Goal: Task Accomplishment & Management: Manage account settings

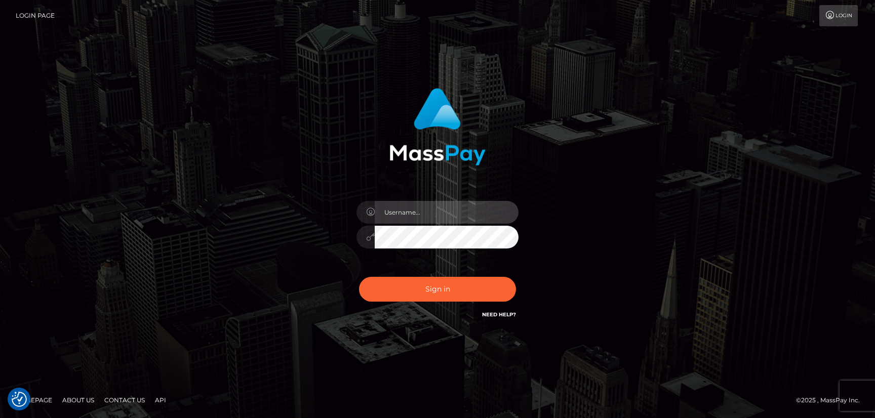
type input "hello.feetfinder"
click at [464, 223] on input "hello.feetfinder" at bounding box center [447, 212] width 144 height 23
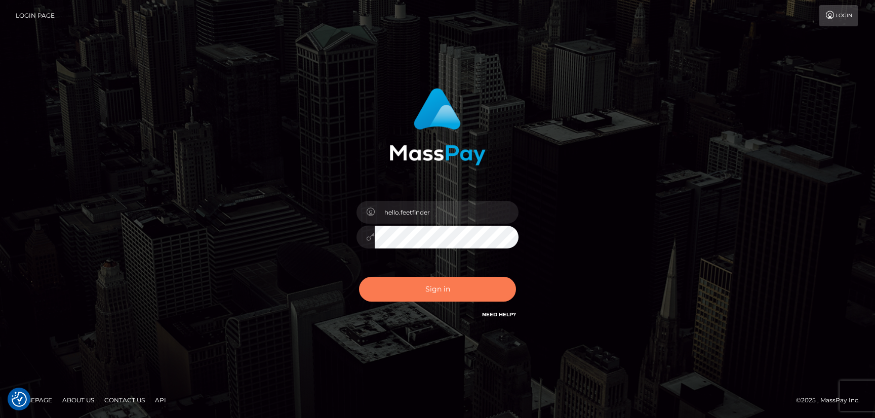
click at [470, 296] on button "Sign in" at bounding box center [437, 289] width 157 height 25
type input "hello.feetfinder"
click at [468, 293] on button "Sign in" at bounding box center [437, 289] width 157 height 25
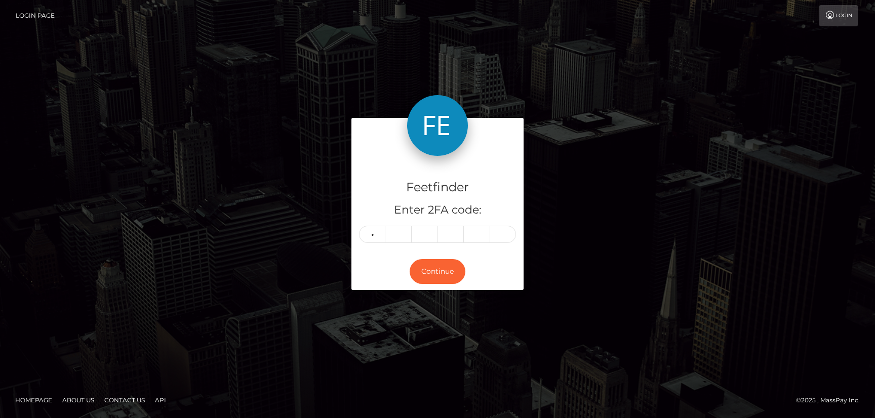
type input "0"
type input "9"
type input "1"
type input "9"
type input "6"
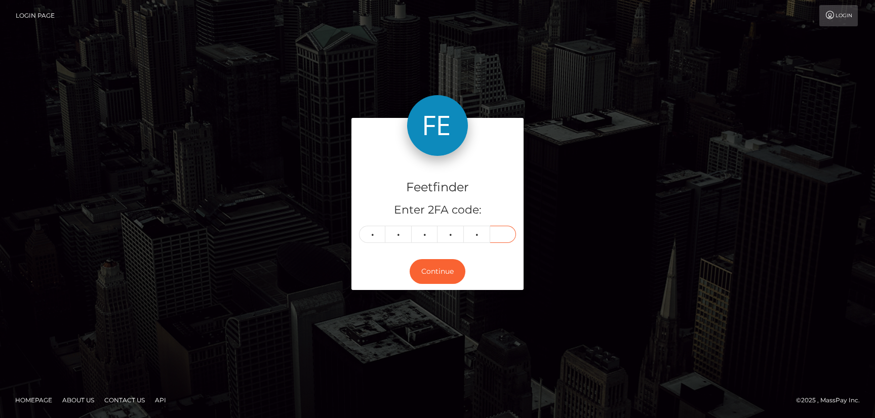
type input "0"
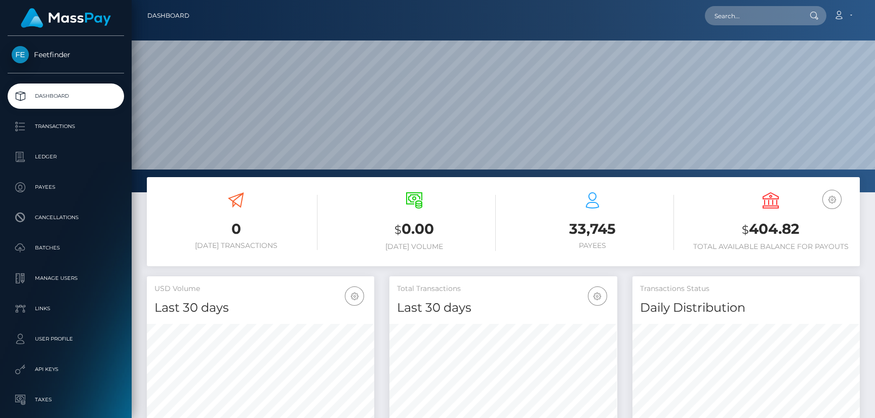
scroll to position [180, 227]
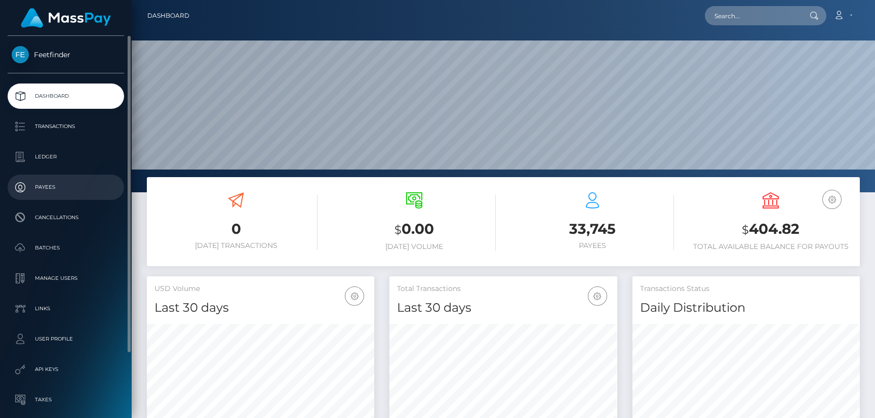
click at [46, 191] on p "Payees" at bounding box center [66, 187] width 108 height 15
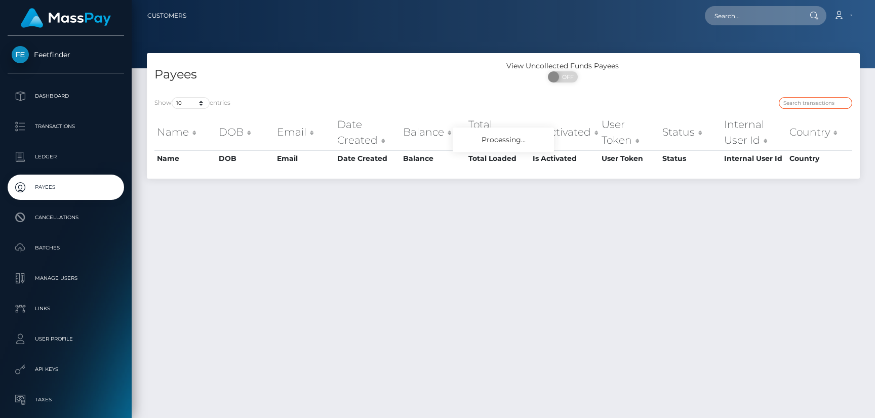
click at [802, 102] on input "search" at bounding box center [815, 103] width 73 height 12
paste input "52d861fb-5286-11f0-bf09-062f66d36555"
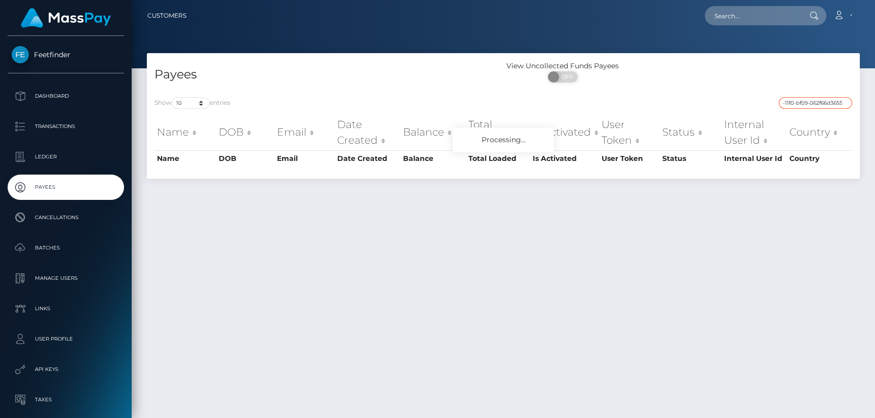
type input "52d861fb-5286-11f0-bf09-062f66d36555"
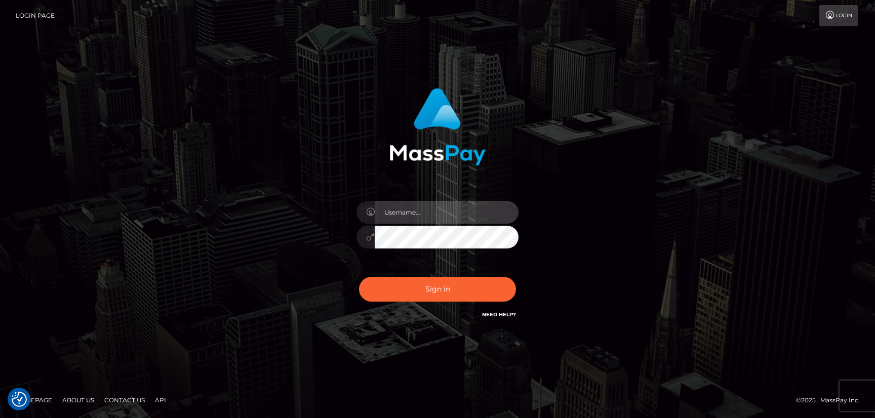
type input "hello.feetfinder"
click at [455, 216] on input "hello.feetfinder" at bounding box center [447, 212] width 144 height 23
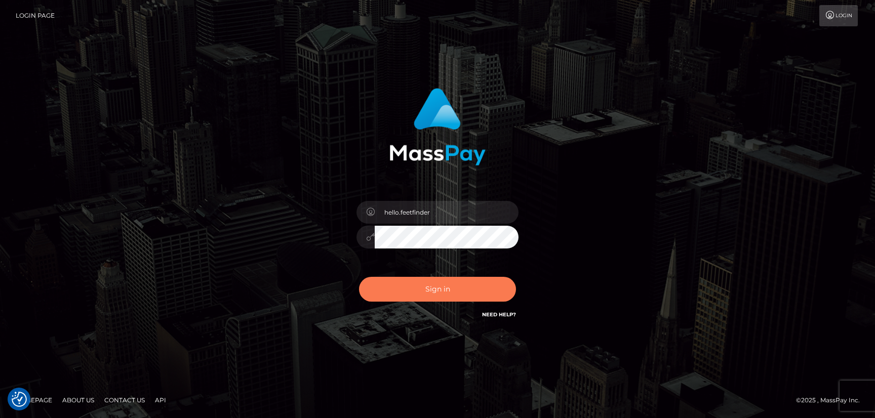
click at [477, 297] on button "Sign in" at bounding box center [437, 289] width 157 height 25
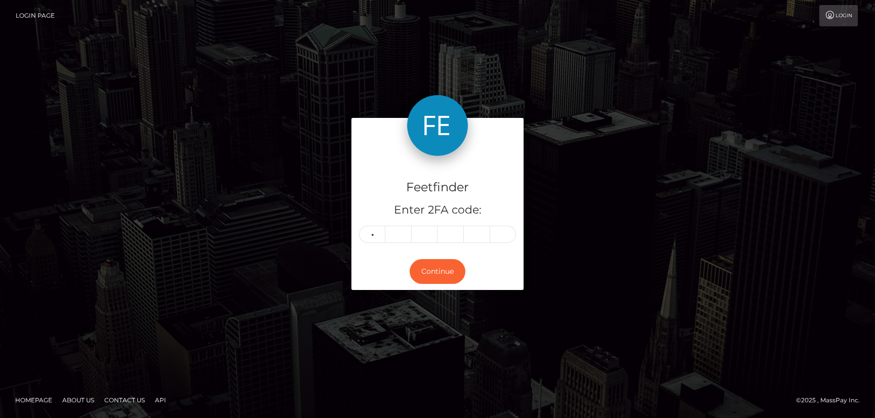
type input "1"
type input "9"
type input "1"
type input "7"
type input "1"
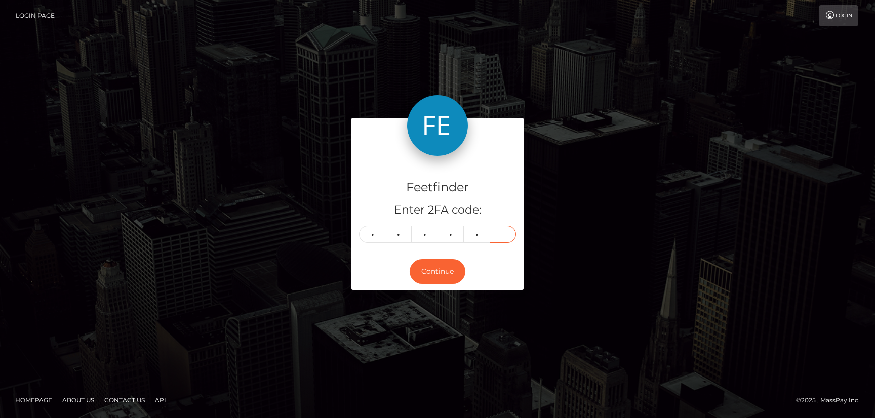
type input "7"
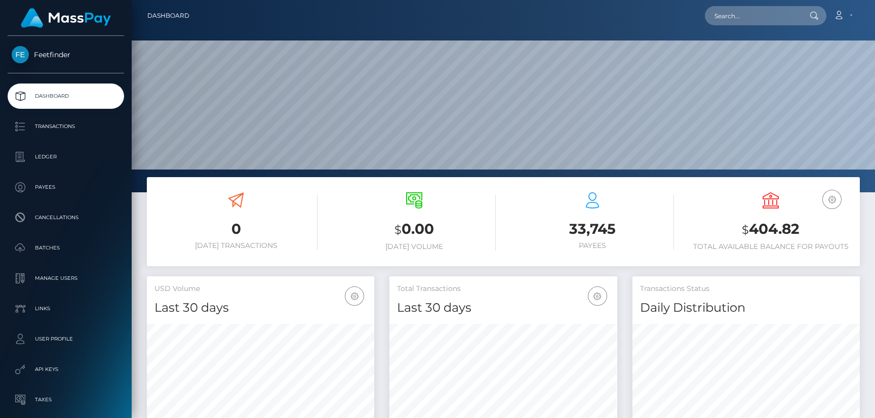
scroll to position [180, 227]
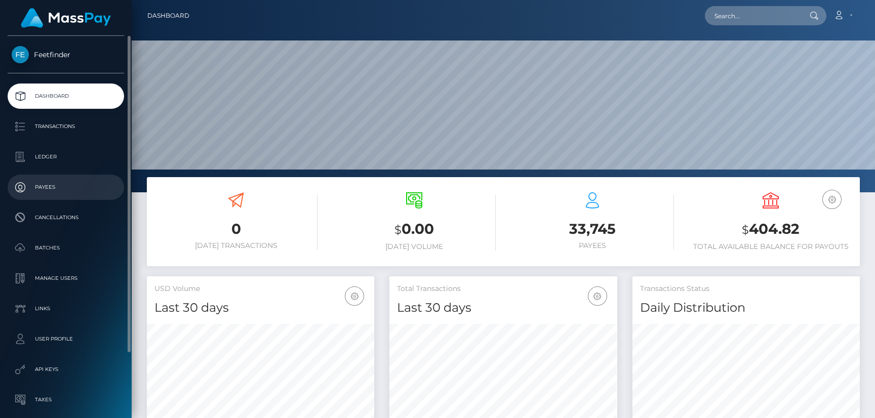
click at [60, 185] on p "Payees" at bounding box center [66, 187] width 108 height 15
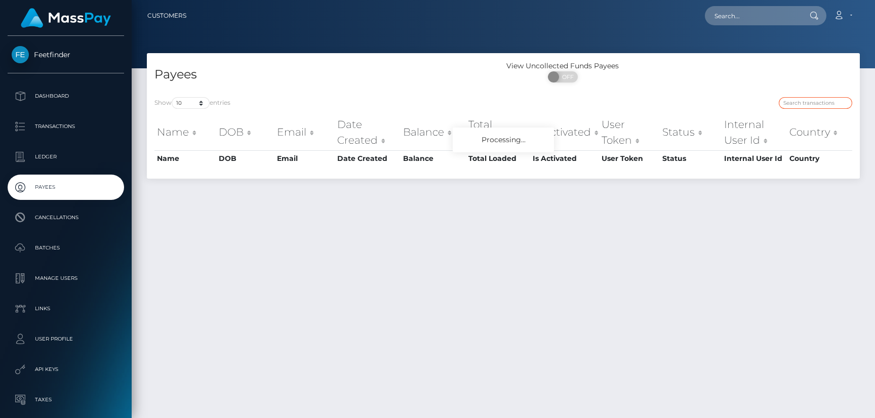
click at [809, 99] on input "search" at bounding box center [815, 103] width 73 height 12
paste input "adbe47df-9e44-11f0-bd85-0694aced620b"
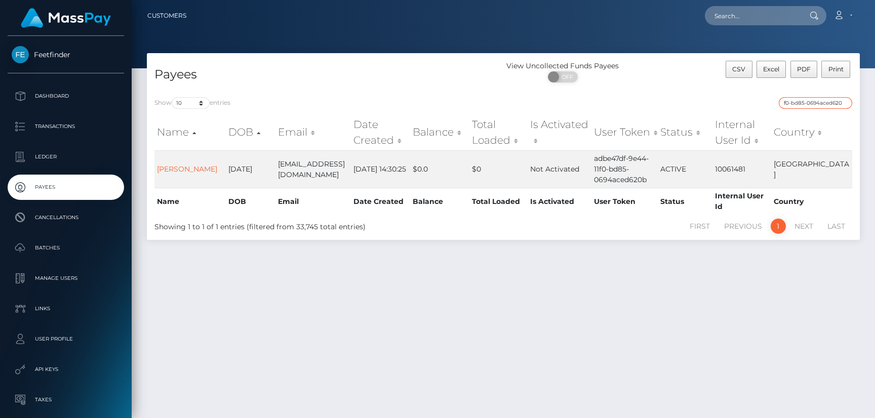
type input "adbe47df-9e44-11f0-bd85-0694aced620b"
